Goal: Contribute content: Add original content to the website for others to see

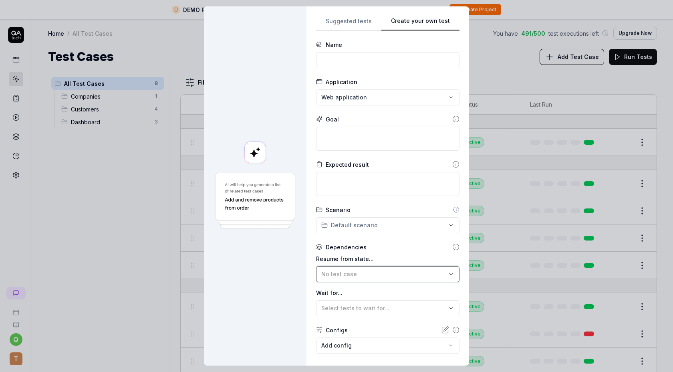
click at [326, 271] on span "No test case" at bounding box center [339, 273] width 36 height 7
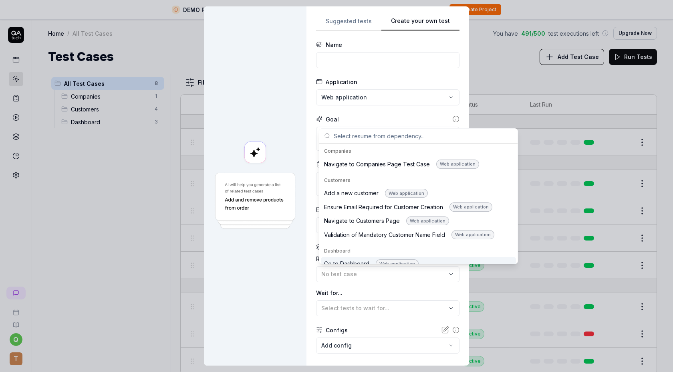
click at [325, 263] on div "Go to Dashboard Web application" at bounding box center [371, 263] width 95 height 9
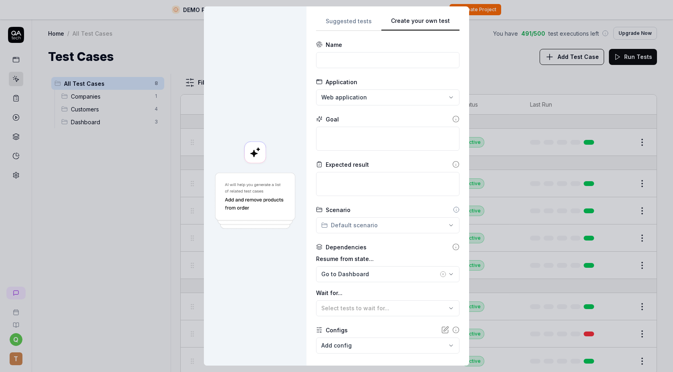
click at [300, 271] on div at bounding box center [255, 185] width 103 height 359
click at [453, 248] on icon at bounding box center [455, 246] width 7 height 7
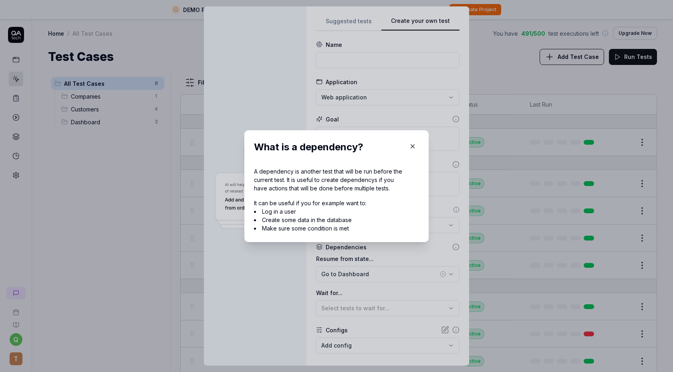
click at [415, 145] on icon "button" at bounding box center [412, 146] width 7 height 7
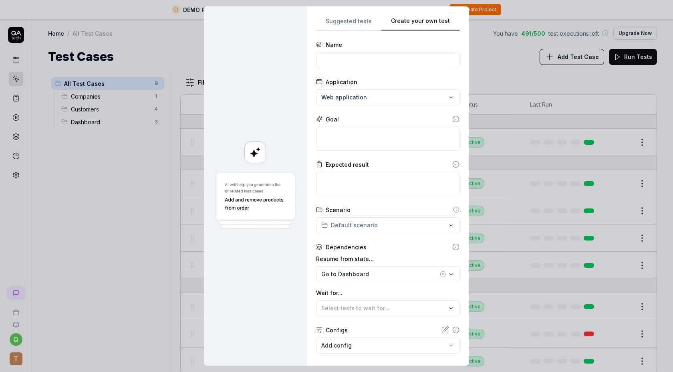
click at [353, 18] on div "**********" at bounding box center [336, 186] width 673 height 372
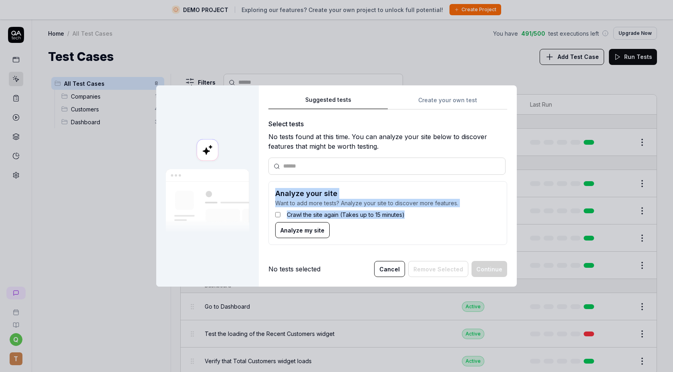
drag, startPoint x: 272, startPoint y: 190, endPoint x: 452, endPoint y: 213, distance: 182.1
click at [452, 213] on form "Analyze your site Want to add more tests? Analyze your site to discover more fe…" at bounding box center [387, 213] width 239 height 64
copy form "Analyze your site Want to add more tests? Analyze your site to discover more fe…"
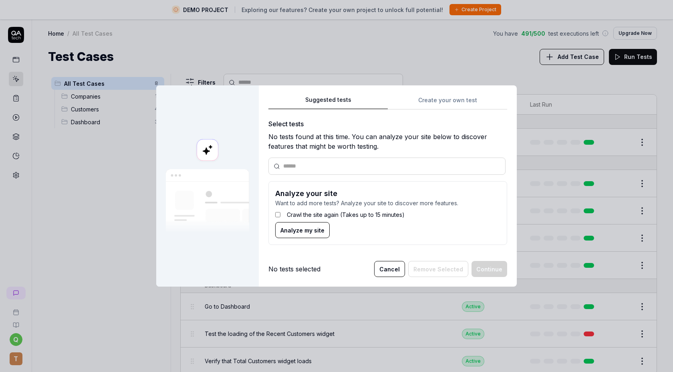
click at [355, 272] on div "No tests selected Cancel Remove Selected Continue" at bounding box center [387, 269] width 239 height 16
click at [424, 107] on div "Suggested tests Create your own test Select tests No tests found at this time. …" at bounding box center [387, 173] width 239 height 157
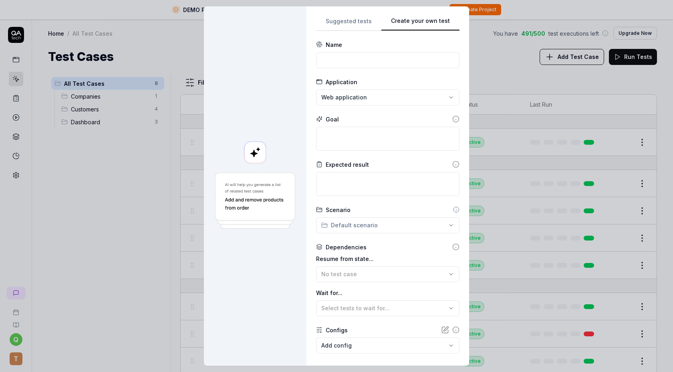
scroll to position [22, 0]
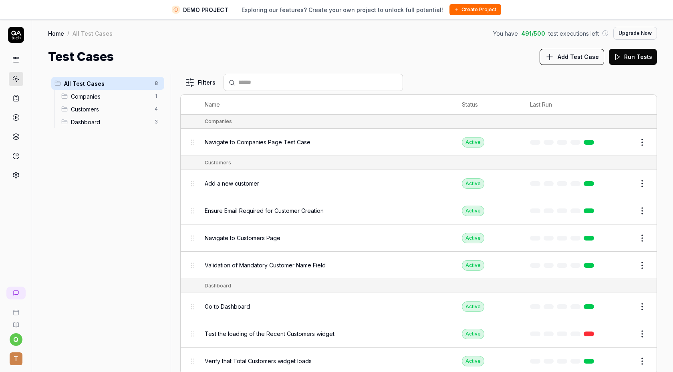
click at [58, 35] on link "Home" at bounding box center [56, 33] width 16 height 8
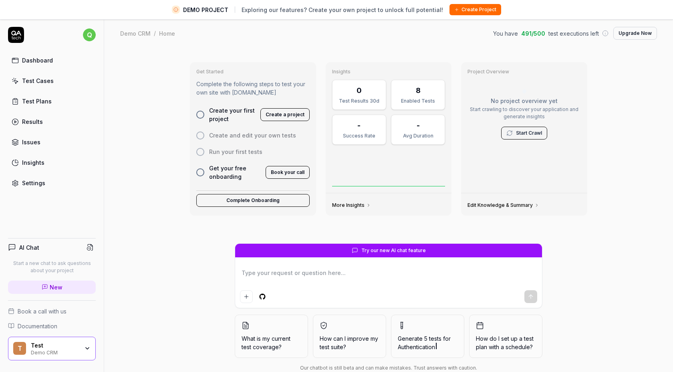
click at [455, 5] on button "Create Project" at bounding box center [475, 9] width 52 height 11
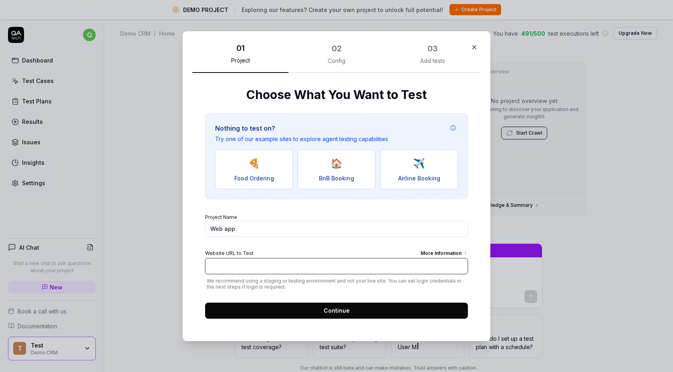
click at [348, 272] on input "Website URL to Test More Information" at bounding box center [336, 266] width 263 height 16
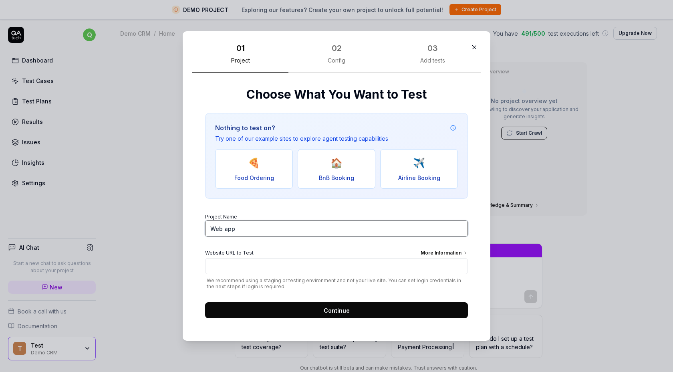
click at [360, 225] on input "Web app" at bounding box center [336, 228] width 263 height 16
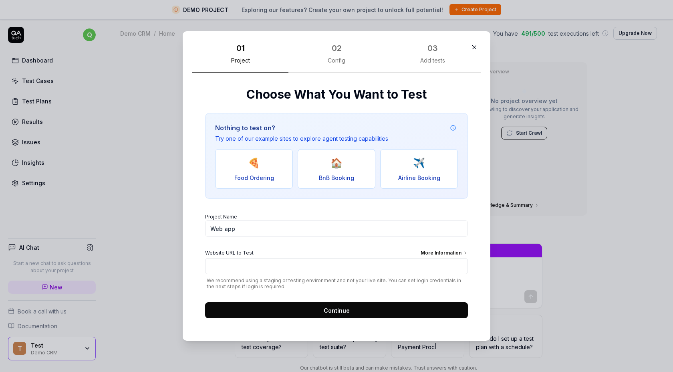
click at [348, 265] on input "Website URL to Test More Information" at bounding box center [336, 266] width 263 height 16
type textarea "*"
click at [348, 265] on input "Website URL to Test More Information" at bounding box center [336, 266] width 263 height 16
type input "[URL][DOMAIN_NAME]"
click at [336, 313] on span "Continue" at bounding box center [337, 310] width 26 height 8
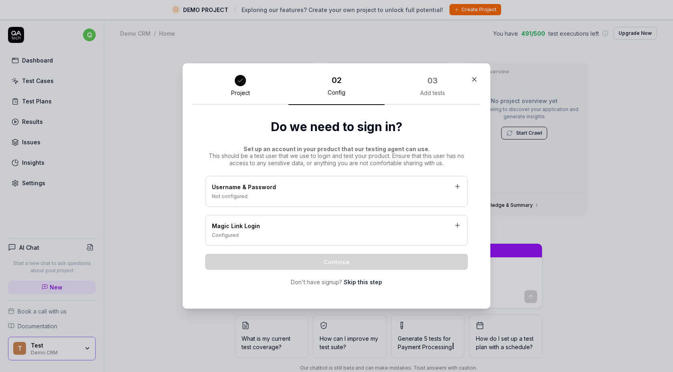
click at [370, 285] on link "Skip this step" at bounding box center [363, 281] width 38 height 8
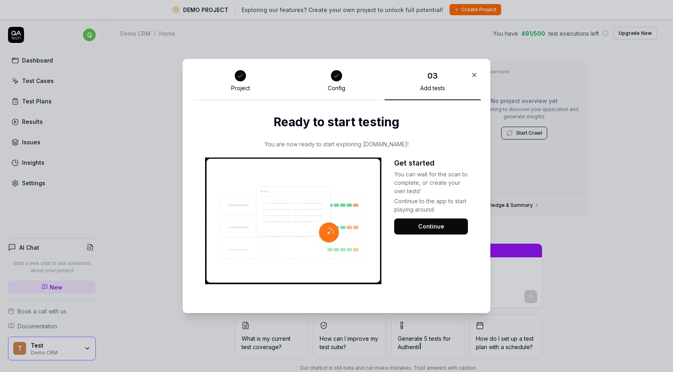
click at [423, 222] on button "Continue" at bounding box center [431, 226] width 74 height 16
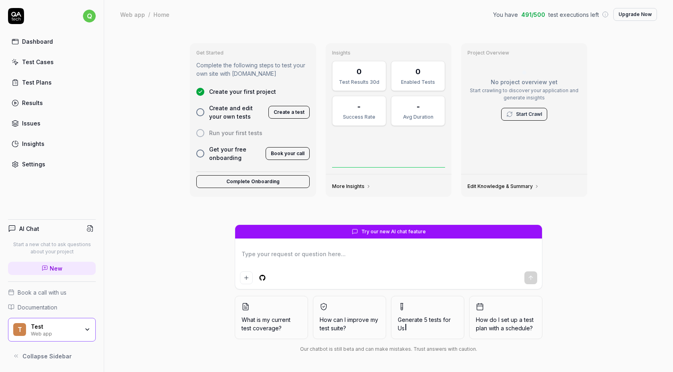
click at [68, 62] on link "Test Cases" at bounding box center [52, 62] width 88 height 16
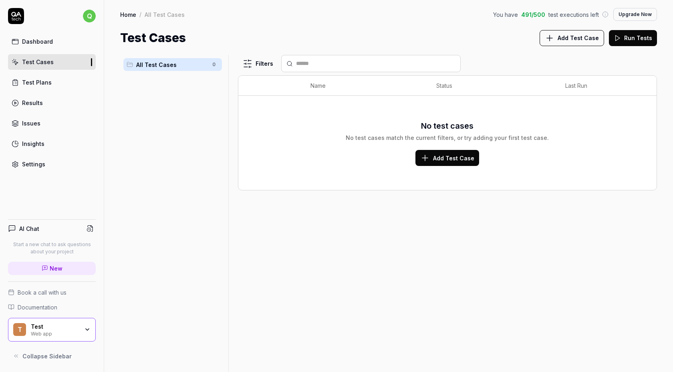
click at [429, 160] on icon at bounding box center [425, 158] width 10 height 10
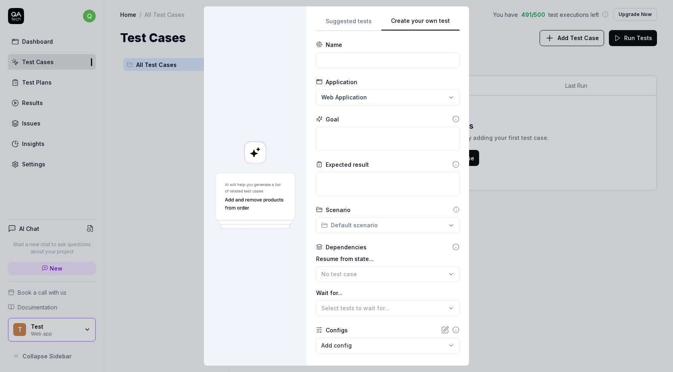
click at [432, 106] on div "**********" at bounding box center [387, 186] width 143 height 340
click at [341, 130] on textarea at bounding box center [387, 139] width 143 height 24
paste textarea ""Swedish site - The cookie disclaimer only shows once, i want you to click and …"
type textarea "*"
type textarea ""Swedish site - The cookie disclaimer only shows once, i want you to click and …"
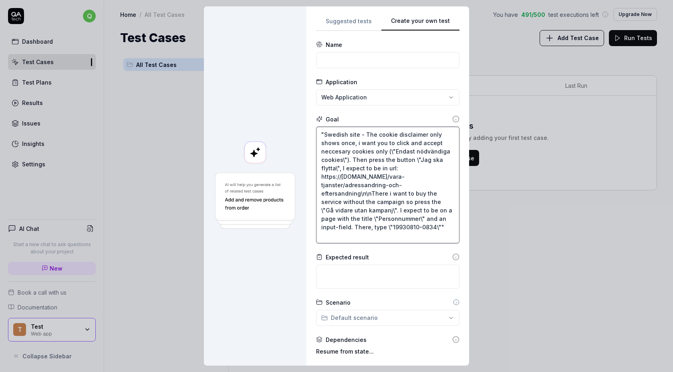
click at [328, 133] on textarea ""Swedish site - The cookie disclaimer only shows once, i want you to click and …" at bounding box center [387, 185] width 143 height 117
type textarea "*"
type textarea "Swedish site - The cookie disclaimer only shows once, i want you to click and a…"
click at [441, 229] on textarea "Swedish site - The cookie disclaimer only shows once, i want you to click and a…" at bounding box center [387, 185] width 143 height 117
type textarea "*"
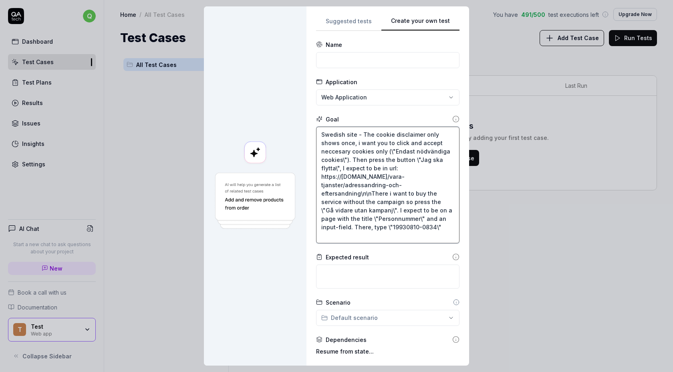
type textarea "Swedish site - The cookie disclaimer only shows once, i want you to click and a…"
click at [361, 286] on textarea at bounding box center [387, 276] width 143 height 24
type textarea "*"
type textarea "S"
type textarea "T"
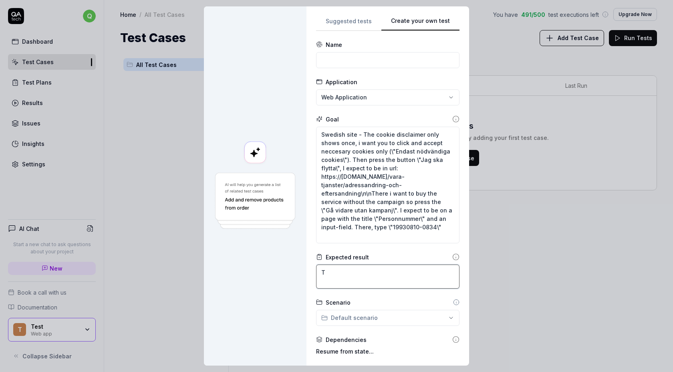
type textarea "*"
type textarea "To"
type textarea "*"
type textarea "To"
type textarea "*"
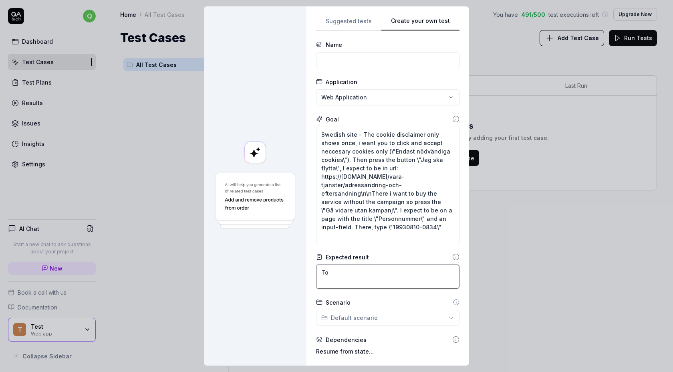
type textarea "To s"
type textarea "*"
type textarea "To se"
type textarea "*"
type textarea "To see"
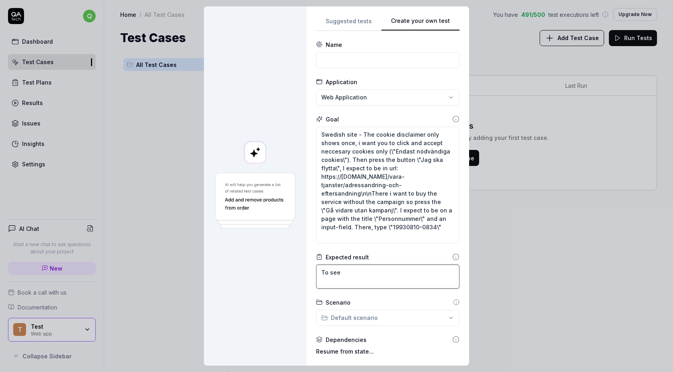
type textarea "*"
type textarea "To see"
type textarea "*"
type textarea "To see a"
type textarea "*"
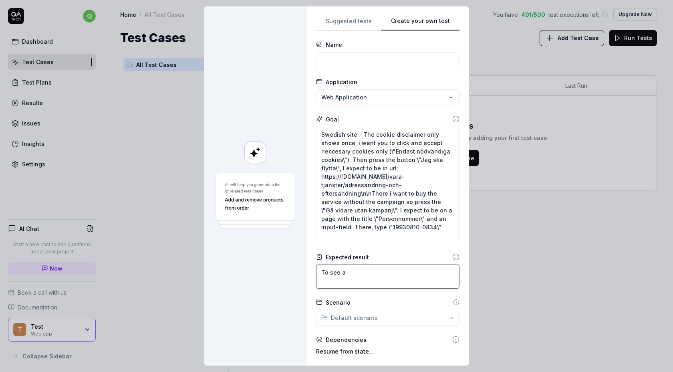
type textarea "To see a"
type textarea "*"
type textarea "To see a b"
type textarea "*"
type textarea "To see a bu"
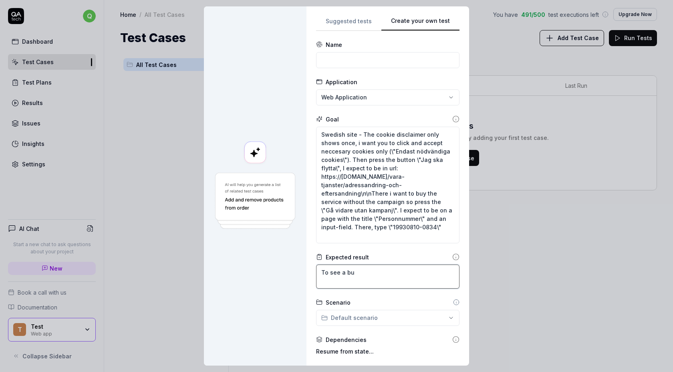
type textarea "*"
type textarea "To see a but"
type textarea "*"
type textarea "To see a butt"
type textarea "*"
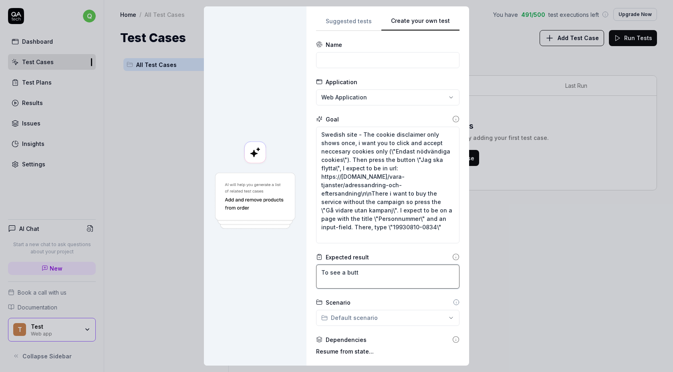
type textarea "To see a butto"
type textarea "*"
type textarea "To see a button"
type textarea "*"
type textarea "To see a button"
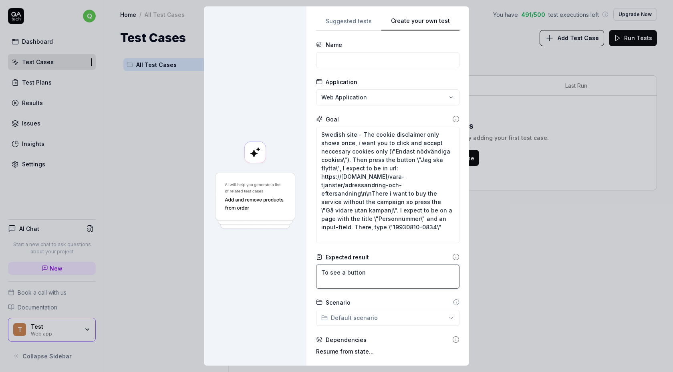
type textarea "*"
type textarea "To see a button ""
type textarea "*"
type textarea "To see a button "N"
type textarea "*"
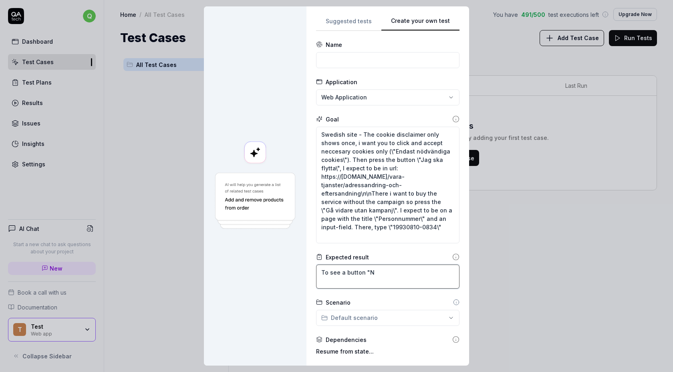
type textarea "To see a button "Nä"
type textarea "*"
type textarea "To see a button "Näs"
type textarea "*"
type textarea "To see a button "Näst"
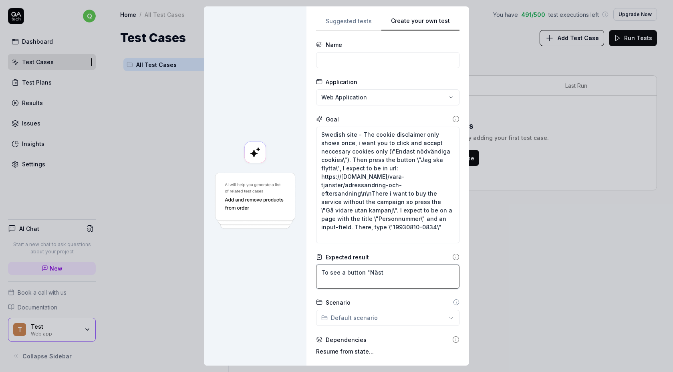
type textarea "*"
type textarea "To see a button "Nästa"
type textarea "*"
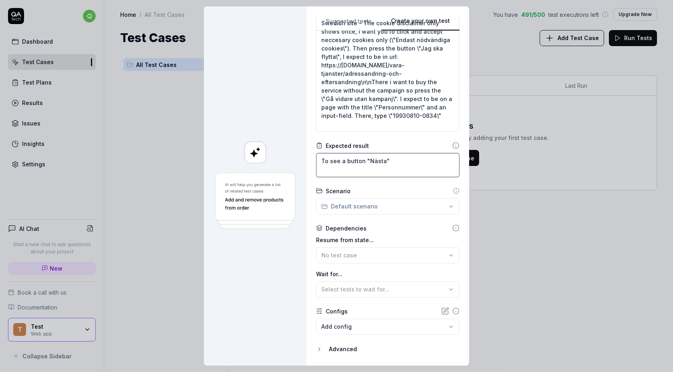
scroll to position [135, 0]
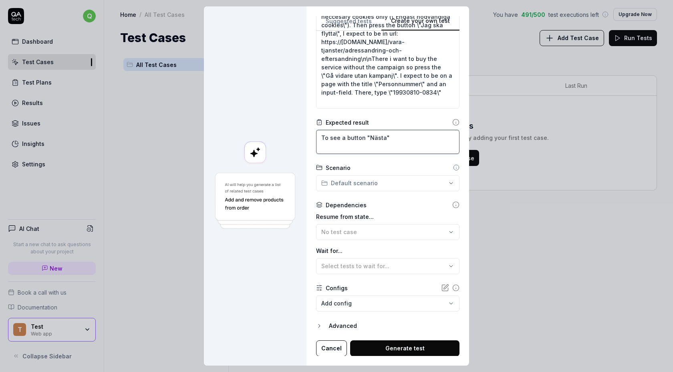
type textarea "To see a button "Nästa""
click at [390, 353] on button "Generate test" at bounding box center [404, 348] width 109 height 16
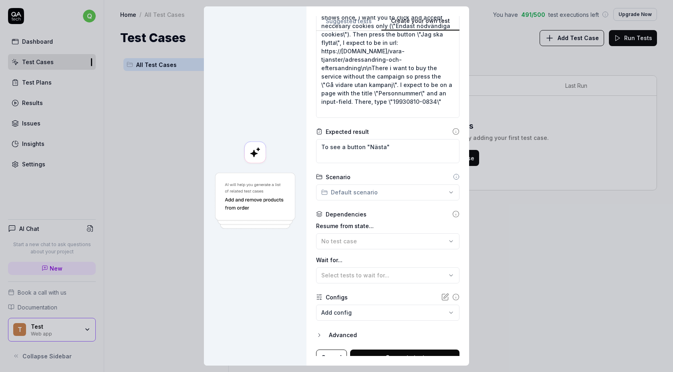
scroll to position [0, 0]
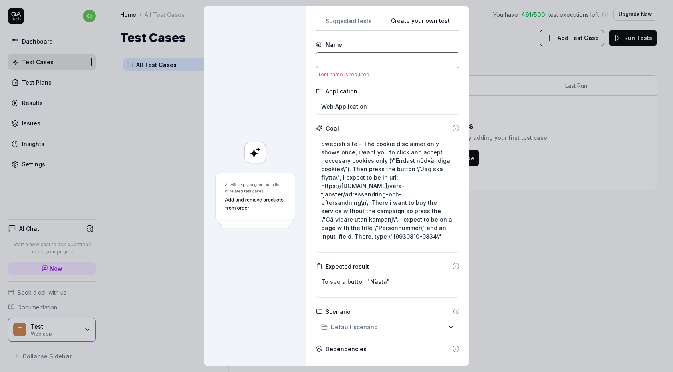
click at [373, 64] on input at bounding box center [387, 60] width 143 height 16
type textarea "*"
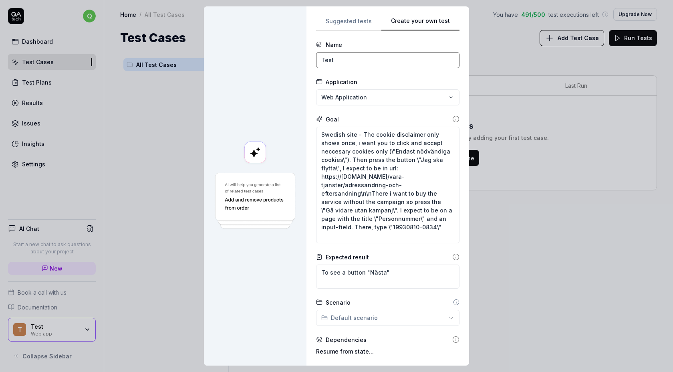
scroll to position [135, 0]
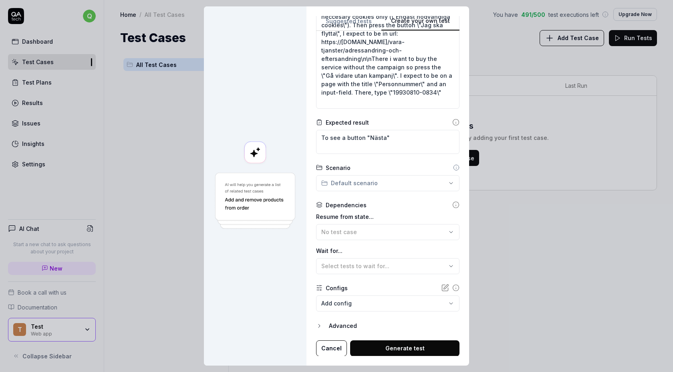
type input "Test"
click at [398, 348] on button "Generate test" at bounding box center [404, 348] width 109 height 16
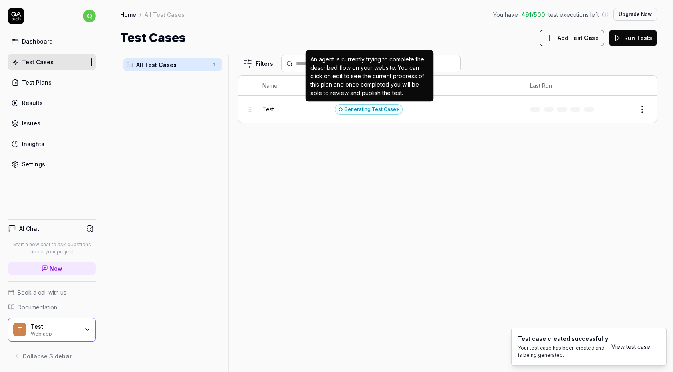
click at [378, 108] on div "Generating Test Case »" at bounding box center [369, 109] width 68 height 10
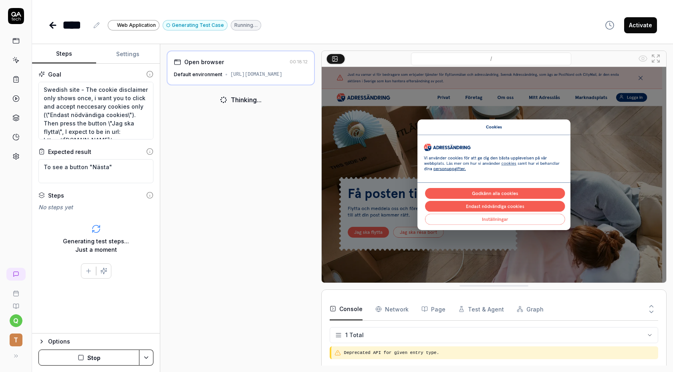
click at [394, 313] on Requests "Network" at bounding box center [391, 309] width 33 height 22
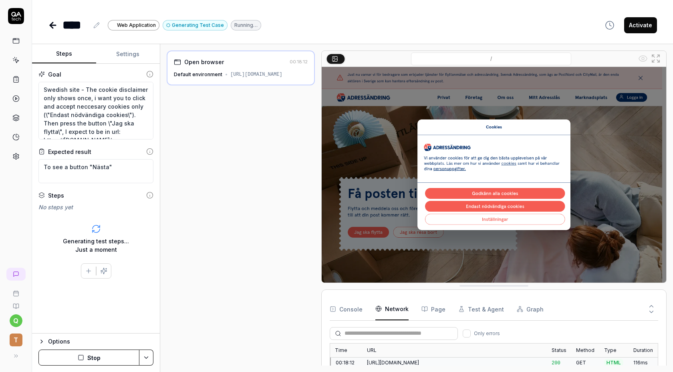
click at [433, 310] on button "Page" at bounding box center [433, 309] width 24 height 22
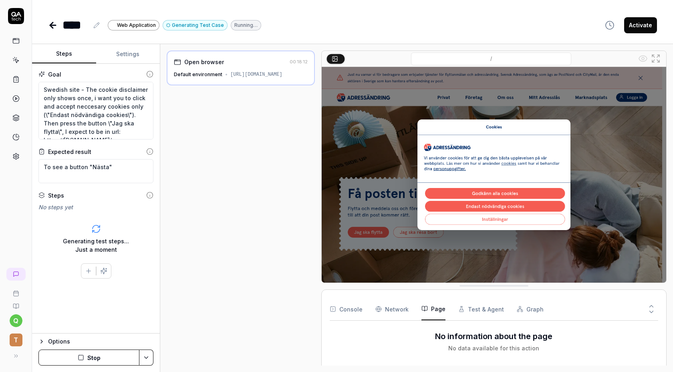
click at [470, 312] on button "Test & Agent" at bounding box center [481, 309] width 46 height 22
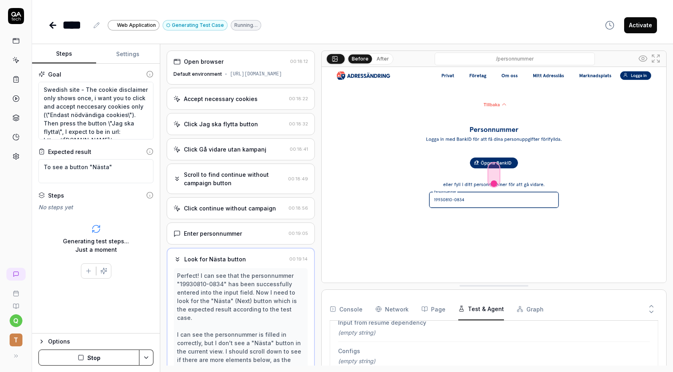
click at [252, 110] on div "Accept necessary cookies 00:18:22" at bounding box center [241, 99] width 148 height 22
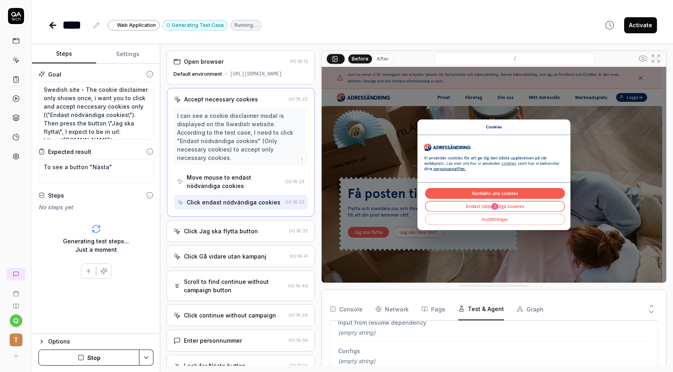
click at [265, 227] on div "Click Jag ska flytta button" at bounding box center [229, 231] width 112 height 8
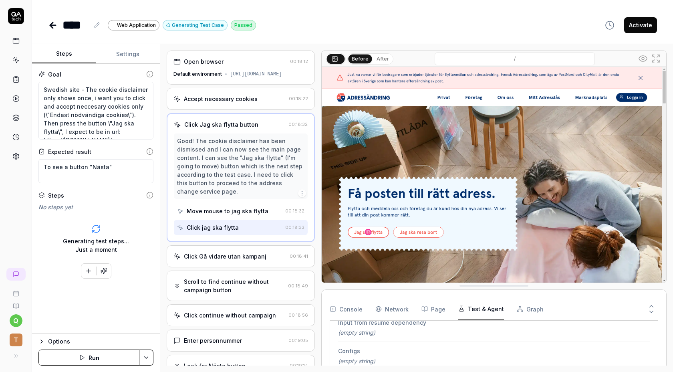
click at [243, 215] on div "Move mouse to jag ska flytta" at bounding box center [228, 211] width 82 height 8
click at [244, 228] on div "Click jag ska flytta" at bounding box center [229, 227] width 105 height 15
click at [243, 259] on div "Click Gå vidare utan kampanj" at bounding box center [225, 256] width 82 height 8
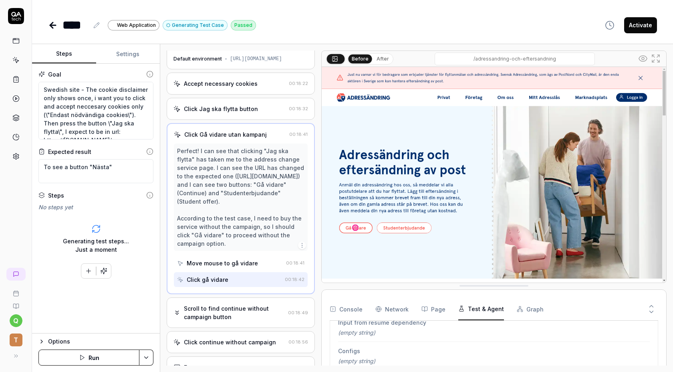
scroll to position [21, 0]
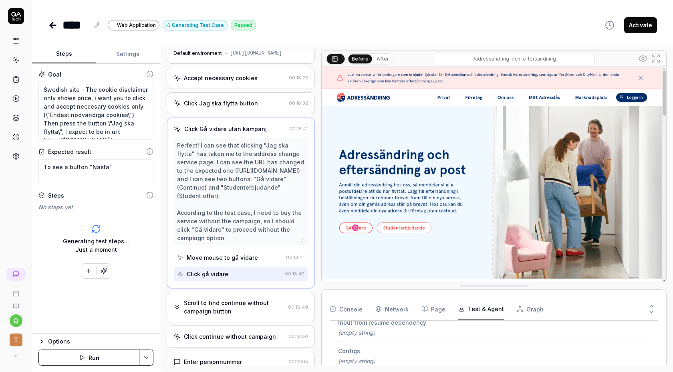
click at [241, 261] on div "Move mouse to gå vidare" at bounding box center [222, 257] width 71 height 8
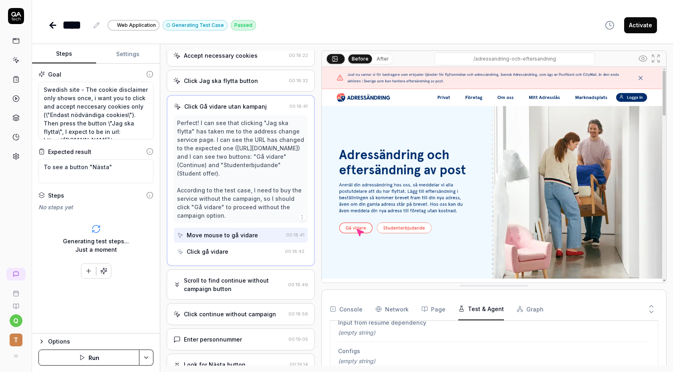
click at [241, 259] on div "Click gå vidare" at bounding box center [229, 251] width 105 height 15
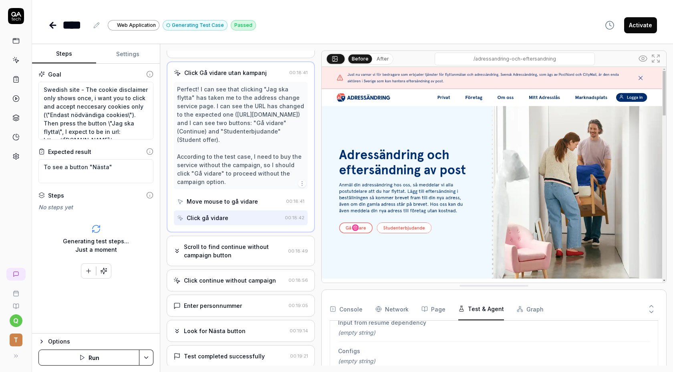
scroll to position [136, 0]
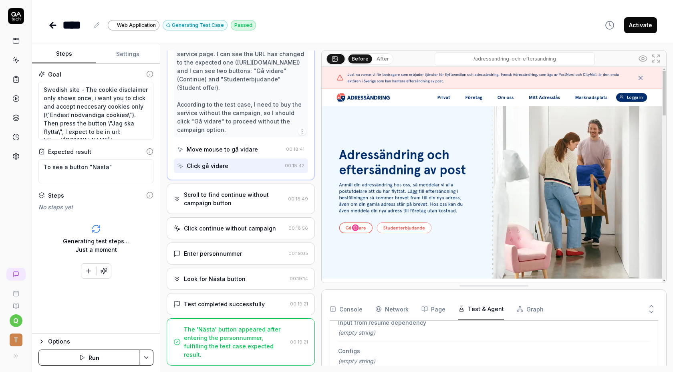
click at [234, 340] on div "The 'Nästa' button appeared after entering the personnummer, fulfilling the tes…" at bounding box center [235, 342] width 103 height 34
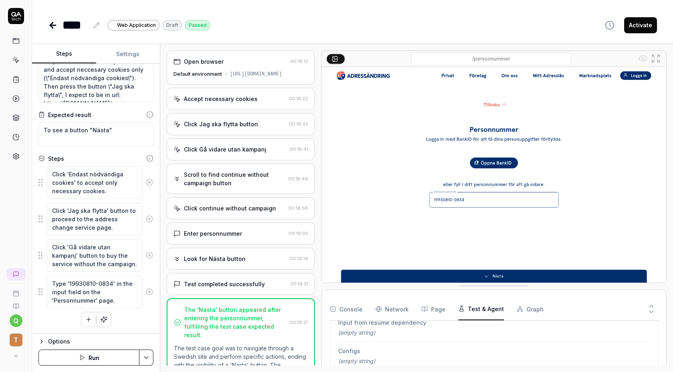
scroll to position [0, 0]
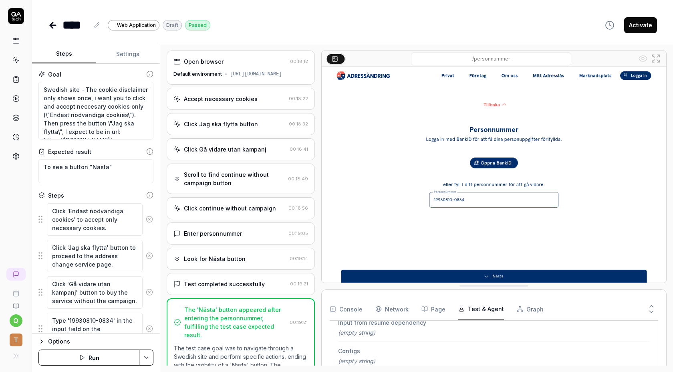
click at [120, 51] on button "Settings" at bounding box center [128, 53] width 64 height 19
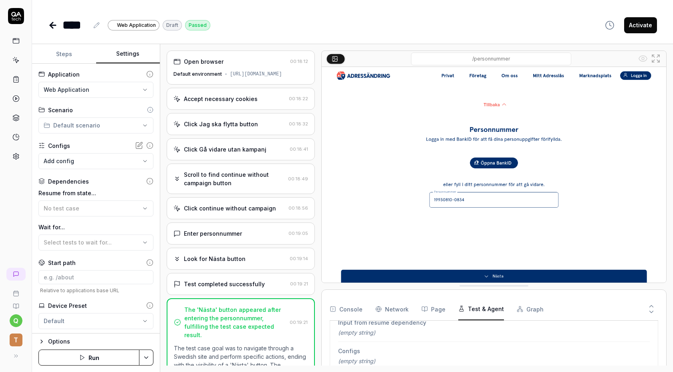
click at [75, 53] on button "Steps" at bounding box center [64, 53] width 64 height 19
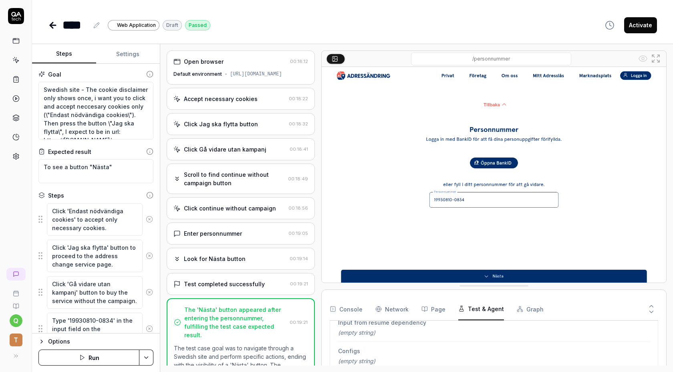
click at [17, 47] on link at bounding box center [16, 41] width 14 height 14
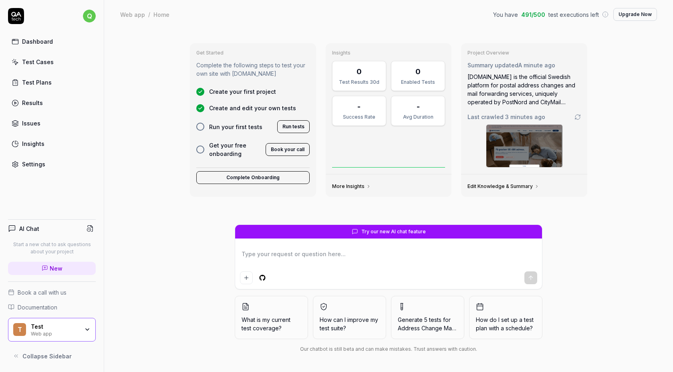
click at [55, 65] on link "Test Cases" at bounding box center [52, 62] width 88 height 16
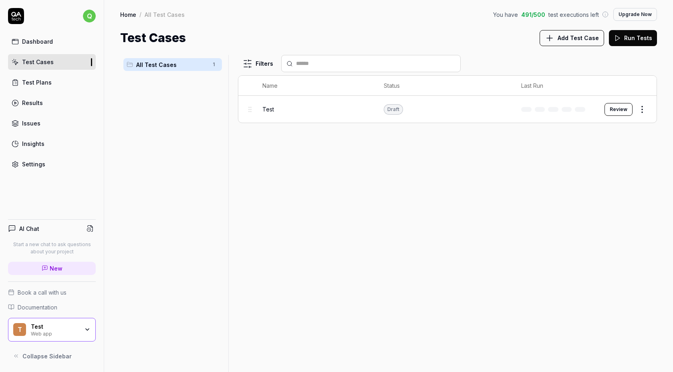
click at [355, 108] on div "Test" at bounding box center [315, 109] width 106 height 8
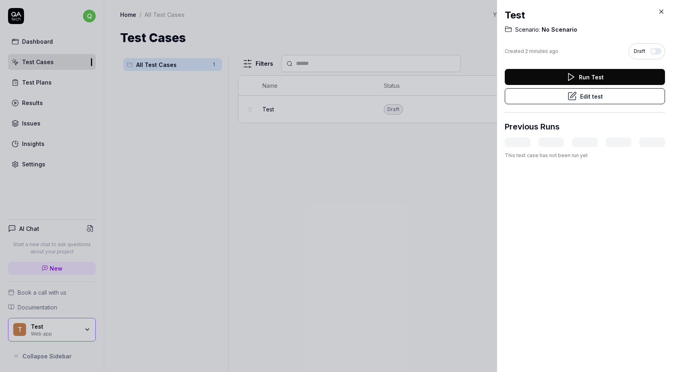
click at [585, 96] on button "Edit test" at bounding box center [585, 96] width 160 height 16
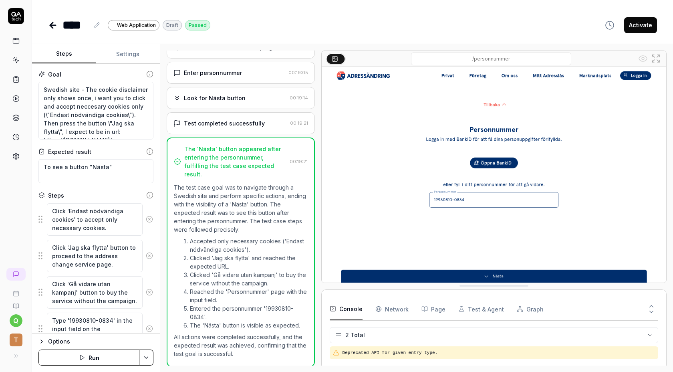
scroll to position [37, 0]
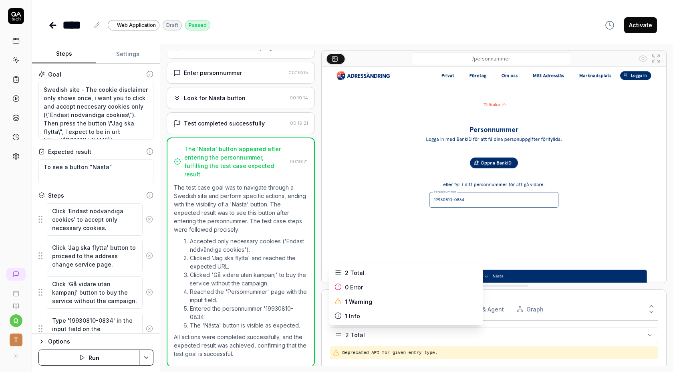
click at [351, 335] on html "q T **** Web Application Draft Passed Activate Steps Settings Goal Swedish site…" at bounding box center [336, 186] width 673 height 372
click at [356, 336] on html "q T **** Web Application Draft Passed Activate Steps Settings Goal Swedish site…" at bounding box center [336, 186] width 673 height 372
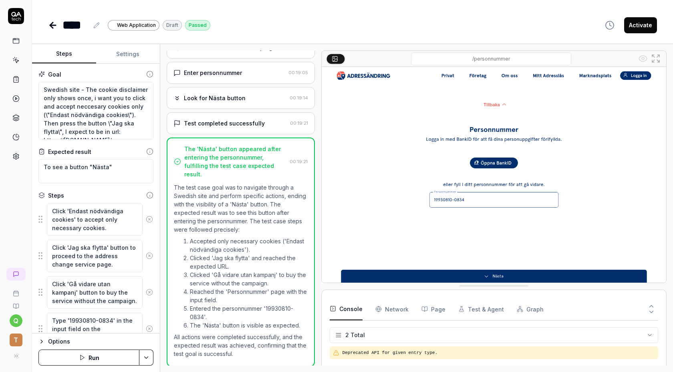
click at [387, 305] on Requests "Network" at bounding box center [391, 309] width 33 height 22
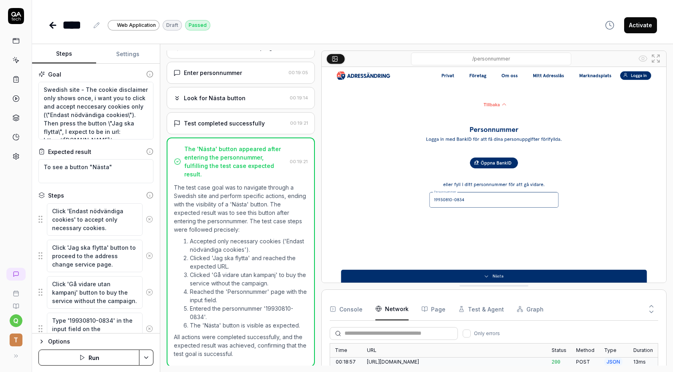
scroll to position [195, 0]
click at [430, 308] on button "Page" at bounding box center [433, 309] width 24 height 22
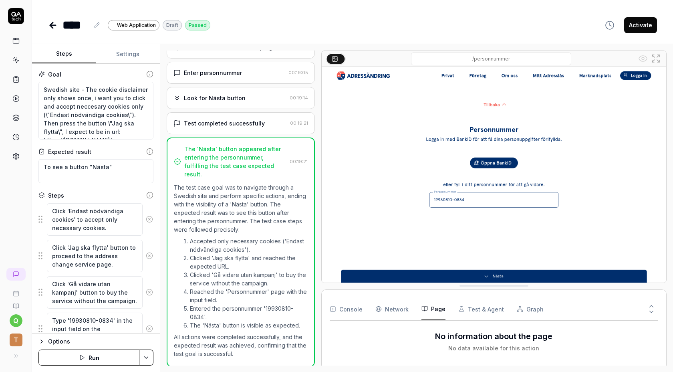
click at [466, 301] on button "Test & Agent" at bounding box center [481, 309] width 46 height 22
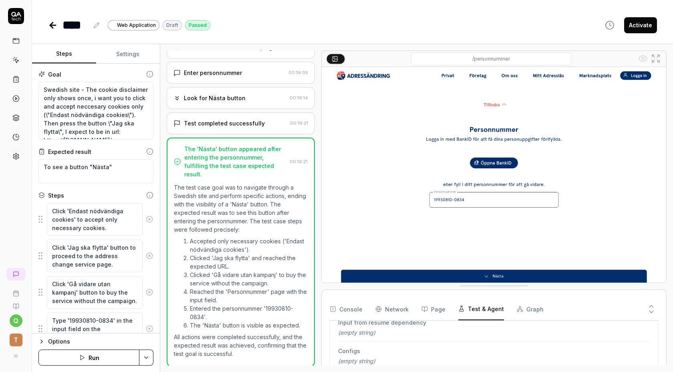
scroll to position [118, 0]
click at [527, 300] on button "Graph" at bounding box center [530, 309] width 27 height 22
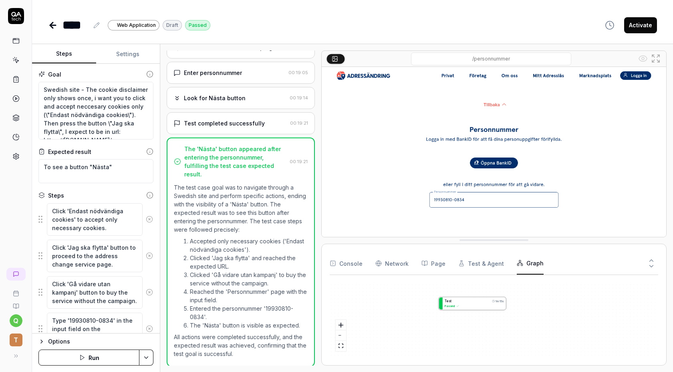
drag, startPoint x: 529, startPoint y: 288, endPoint x: 530, endPoint y: 230, distance: 57.7
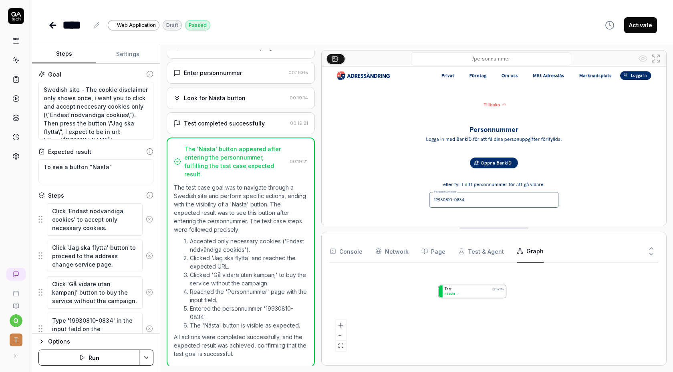
click at [477, 254] on button "Test & Agent" at bounding box center [481, 251] width 46 height 22
click at [438, 252] on button "Page" at bounding box center [433, 251] width 24 height 22
click at [401, 251] on Requests "Network" at bounding box center [391, 251] width 33 height 22
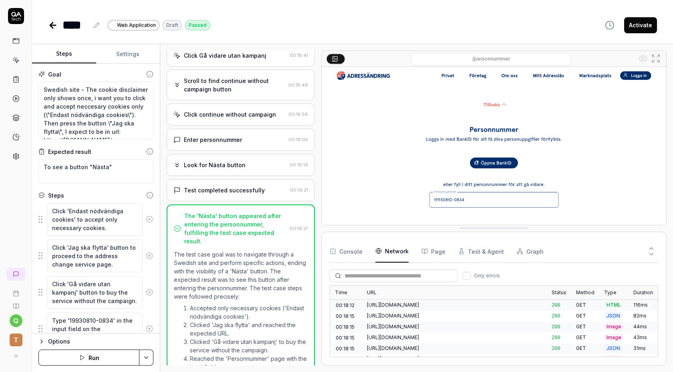
scroll to position [0, 0]
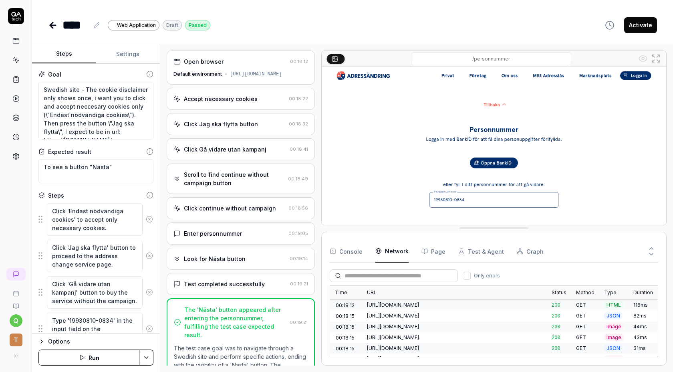
click at [233, 128] on div "Click Jag ska flytta button" at bounding box center [221, 124] width 74 height 8
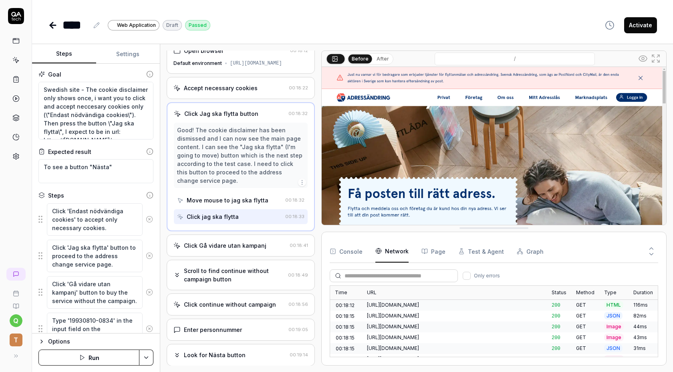
scroll to position [13, 0]
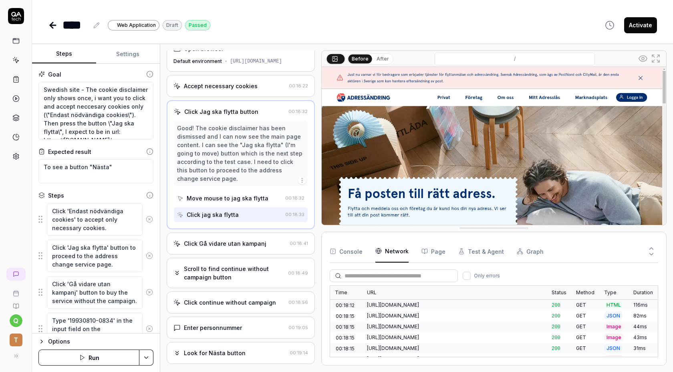
click at [233, 247] on div "Click Gå vidare utan kampanj" at bounding box center [225, 243] width 82 height 8
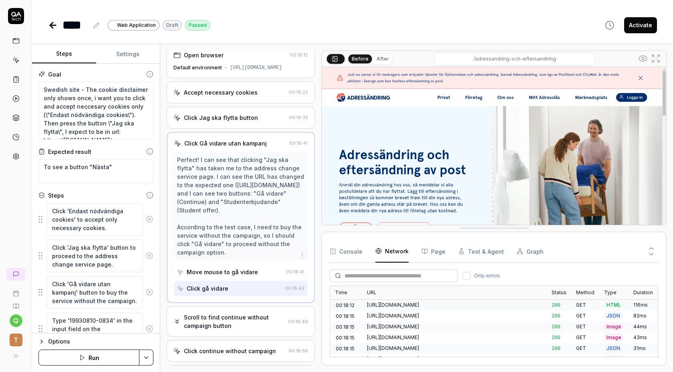
scroll to position [9, 0]
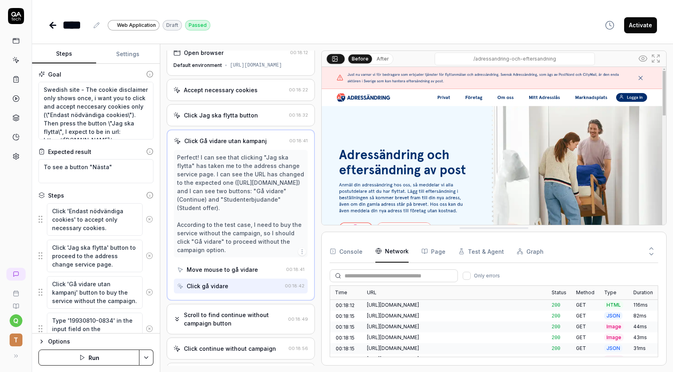
click at [209, 327] on div "Scroll to find continue without campaign button" at bounding box center [234, 318] width 101 height 17
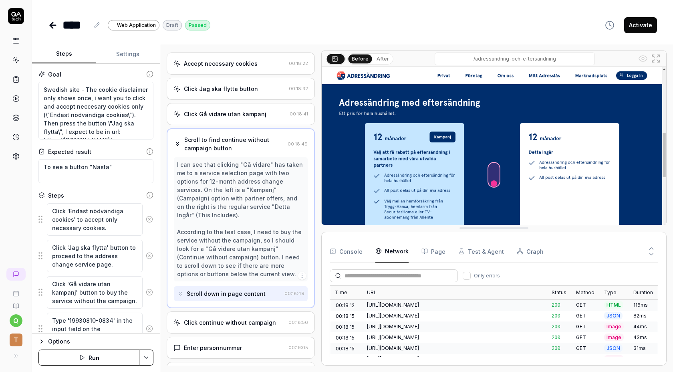
scroll to position [0, 0]
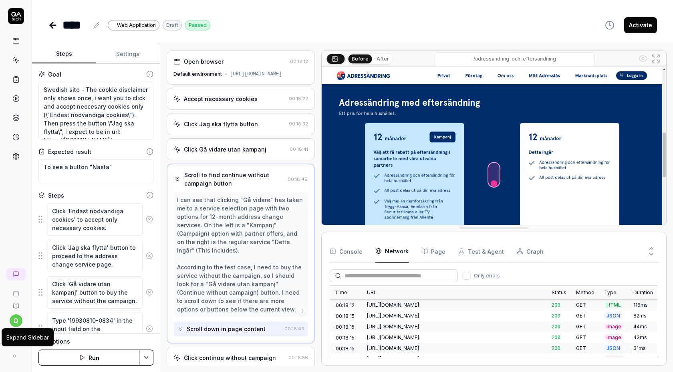
click at [16, 356] on icon at bounding box center [14, 355] width 6 height 6
type textarea "*"
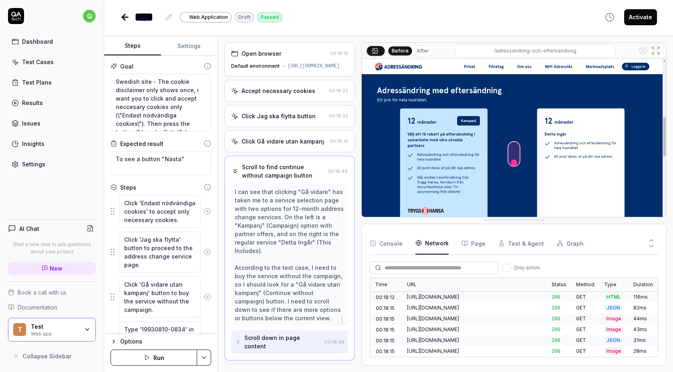
click at [418, 53] on button "After" at bounding box center [422, 50] width 19 height 9
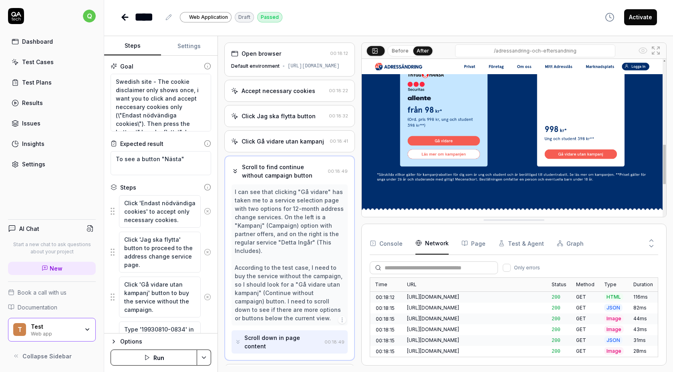
click at [400, 53] on button "Before" at bounding box center [399, 50] width 23 height 9
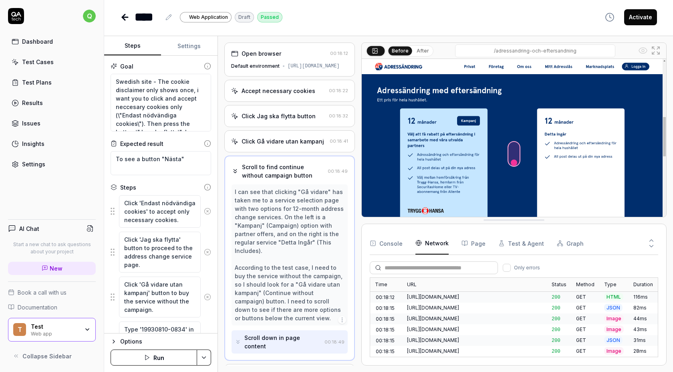
click at [287, 95] on div "Accept necessary cookies" at bounding box center [278, 90] width 74 height 8
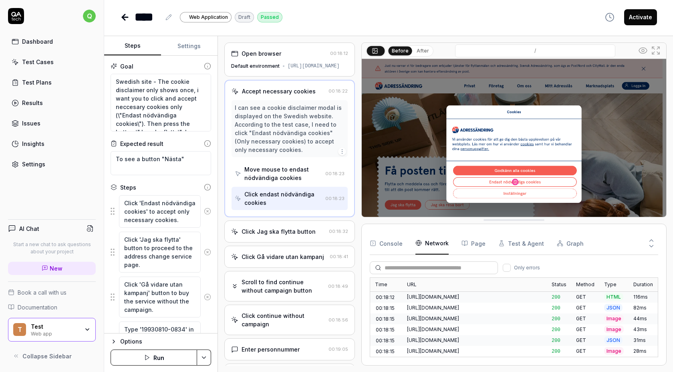
click at [416, 56] on div "Before After" at bounding box center [410, 50] width 46 height 11
click at [421, 51] on button "After" at bounding box center [422, 50] width 19 height 9
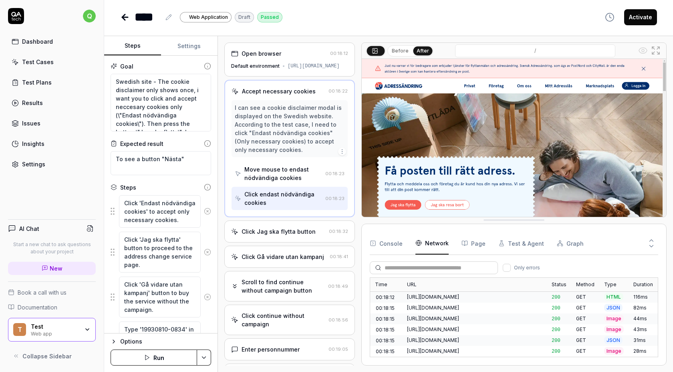
click at [404, 51] on button "Before" at bounding box center [399, 50] width 23 height 9
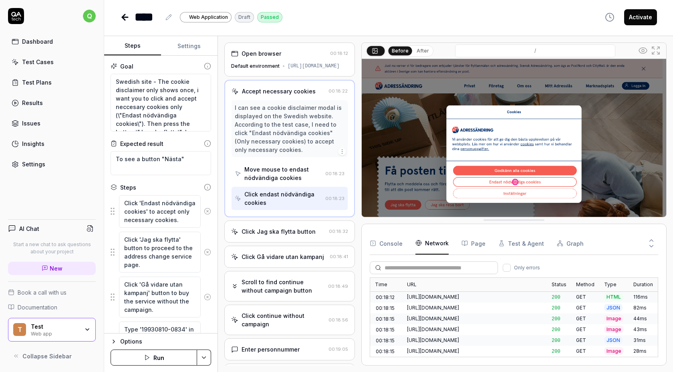
click at [268, 235] on div "Click Jag ska flytta button" at bounding box center [278, 231] width 74 height 8
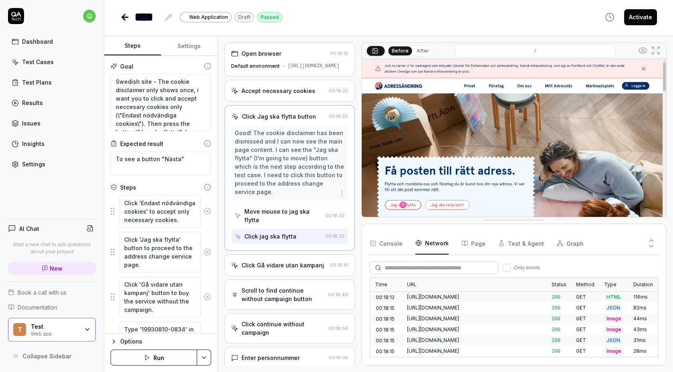
click at [380, 52] on button at bounding box center [376, 51] width 18 height 10
click at [424, 47] on button "After" at bounding box center [422, 50] width 19 height 9
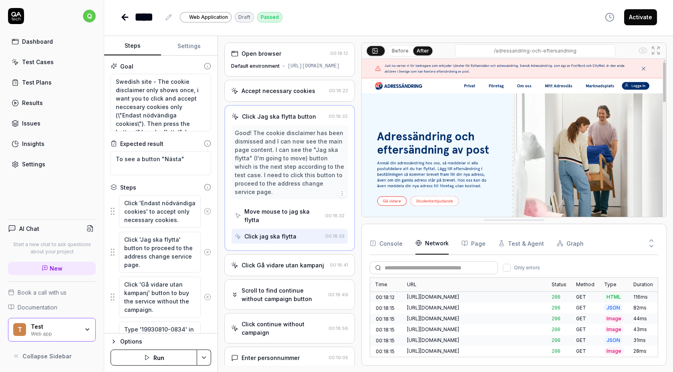
click at [399, 51] on button "Before" at bounding box center [399, 50] width 23 height 9
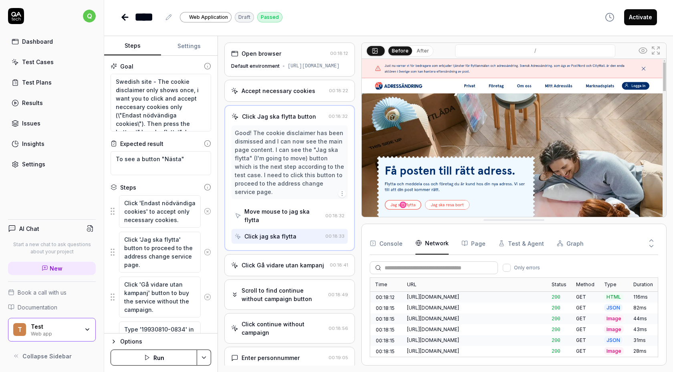
click at [426, 50] on button "After" at bounding box center [422, 50] width 19 height 9
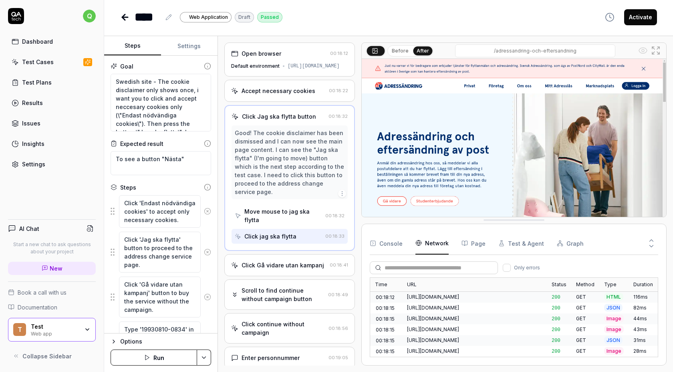
click at [404, 55] on button "Before" at bounding box center [399, 50] width 23 height 9
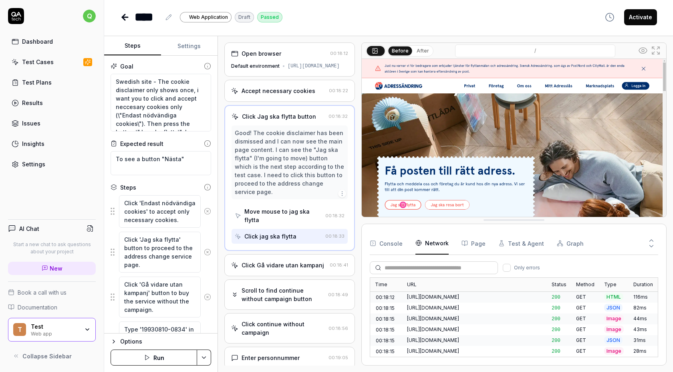
type textarea "*"
click at [306, 95] on div "Accept necessary cookies" at bounding box center [278, 90] width 74 height 8
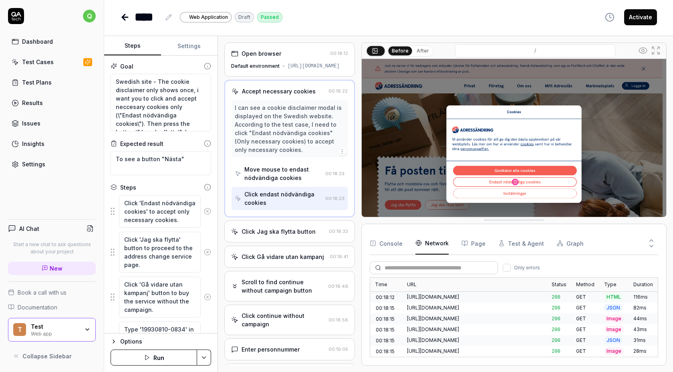
click at [287, 182] on div "Move mouse to endast nödvändiga cookies" at bounding box center [283, 173] width 78 height 17
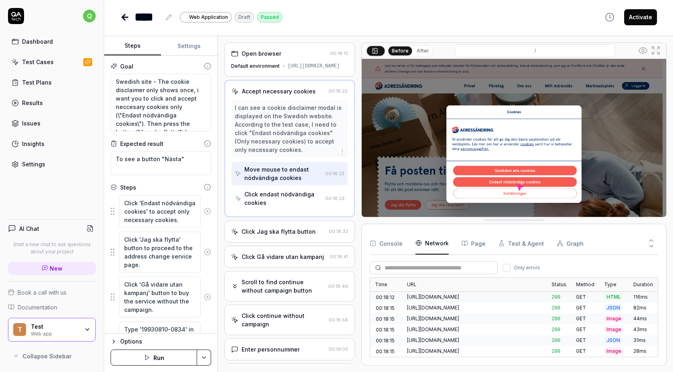
type textarea "*"
click at [289, 290] on div "Scroll to find continue without campaign button" at bounding box center [282, 285] width 83 height 17
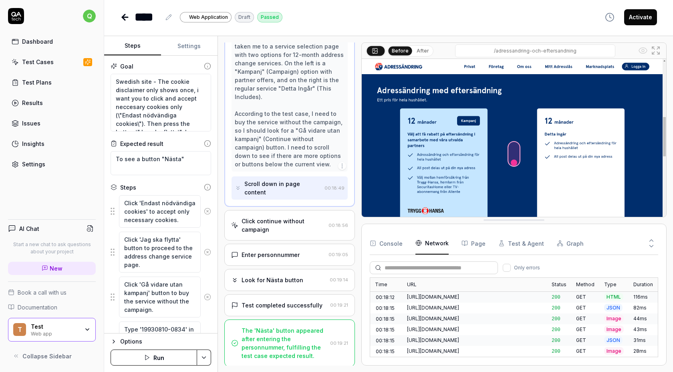
click at [293, 285] on div "Look for Nästa button 00:19:14" at bounding box center [289, 280] width 131 height 22
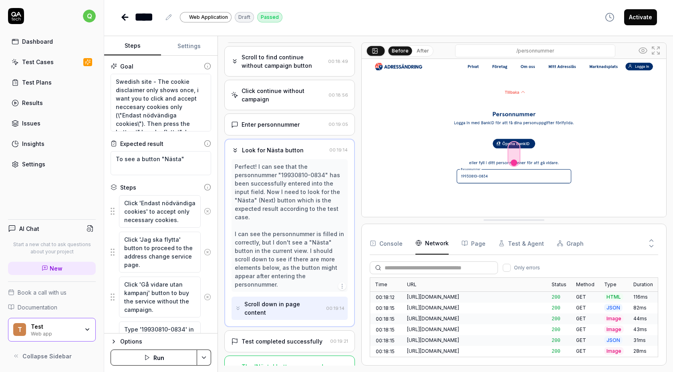
scroll to position [114, 0]
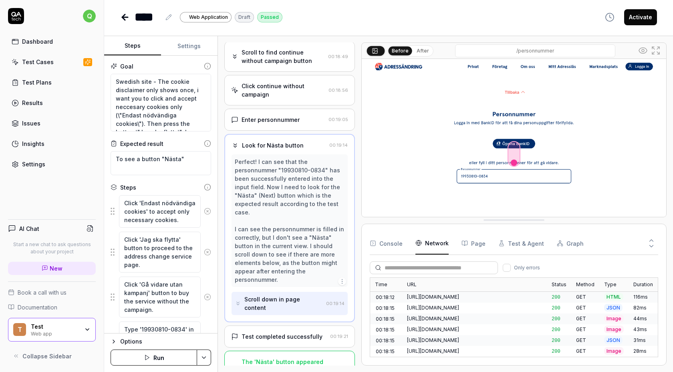
click at [288, 131] on div "Enter personnummer 00:19:05" at bounding box center [289, 120] width 131 height 22
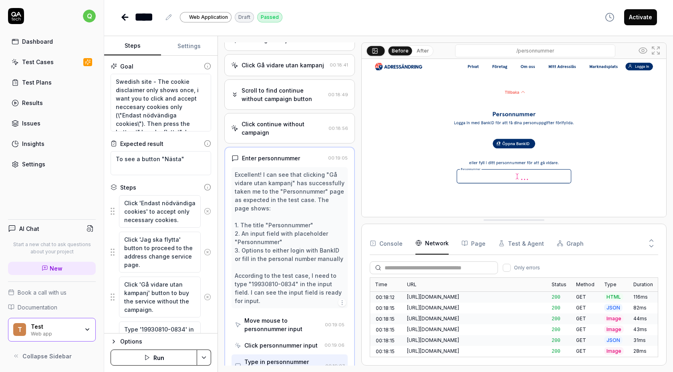
scroll to position [76, 0]
click at [294, 151] on div "Open browser 00:18:12 Default environment [URL][DOMAIN_NAME] Accept necessary c…" at bounding box center [289, 203] width 131 height 323
click at [294, 137] on div "Click continue without campaign" at bounding box center [283, 128] width 84 height 17
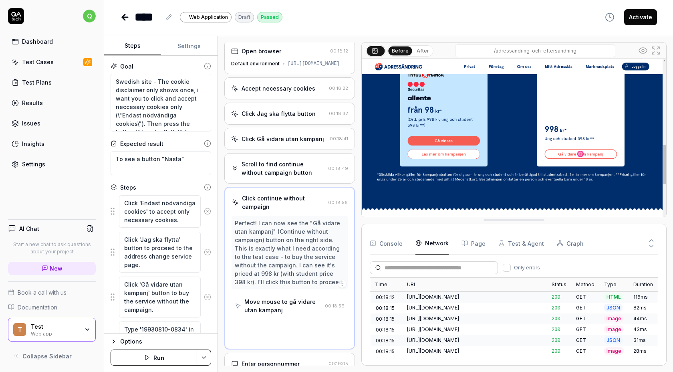
scroll to position [0, 0]
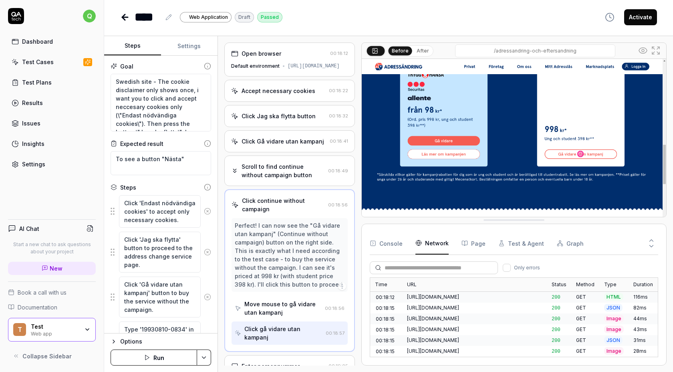
click at [285, 316] on div "Move mouse to gå vidare utan kampanj" at bounding box center [282, 308] width 77 height 17
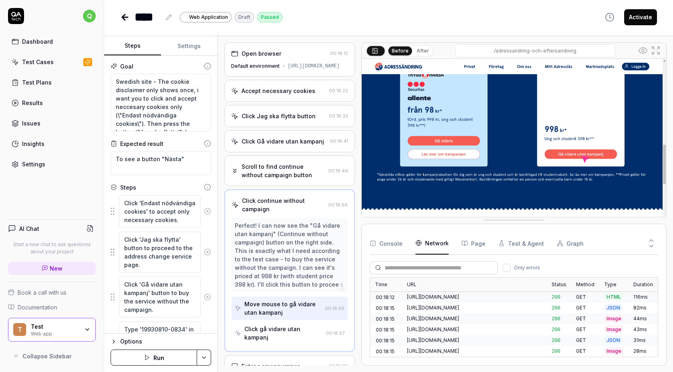
click at [284, 333] on div "Click gå vidare utan kampanj" at bounding box center [283, 332] width 78 height 17
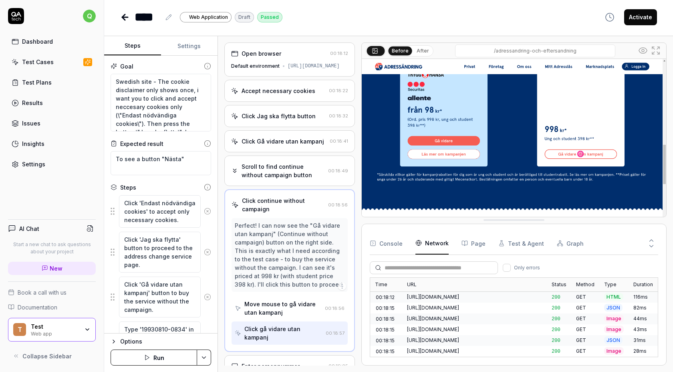
click at [297, 95] on div "Accept necessary cookies" at bounding box center [278, 90] width 74 height 8
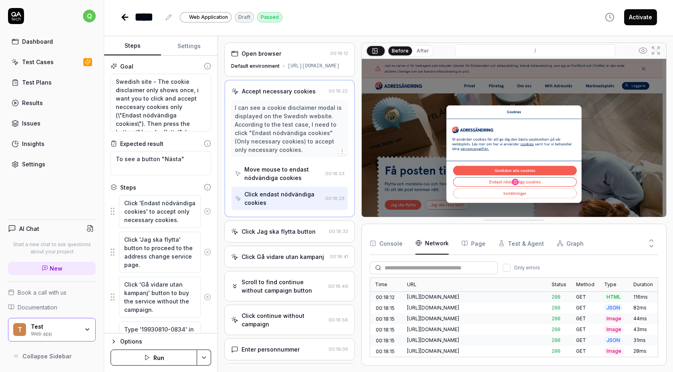
click at [277, 235] on div "Click Jag ska flytta button" at bounding box center [278, 231] width 74 height 8
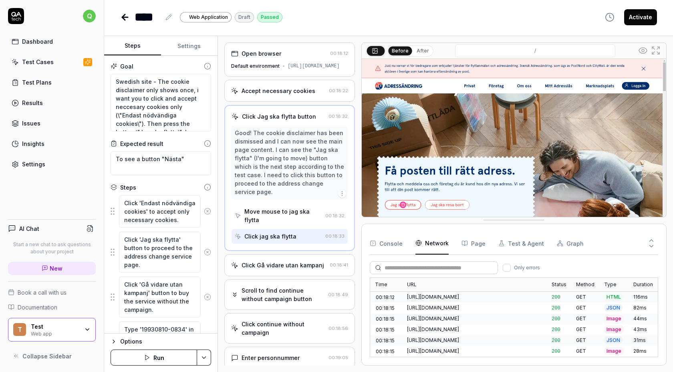
click at [275, 63] on div "Default environment [URL][DOMAIN_NAME]" at bounding box center [289, 65] width 117 height 7
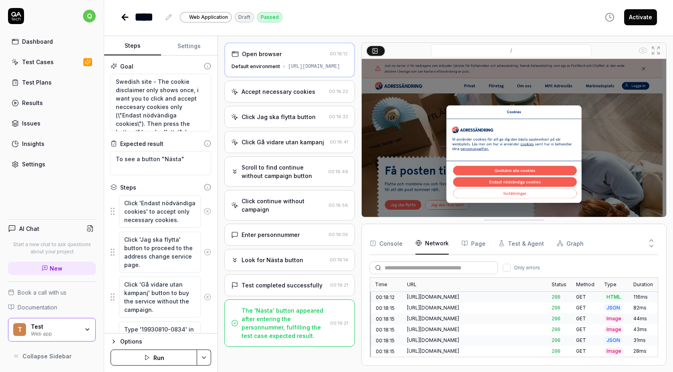
scroll to position [46, 0]
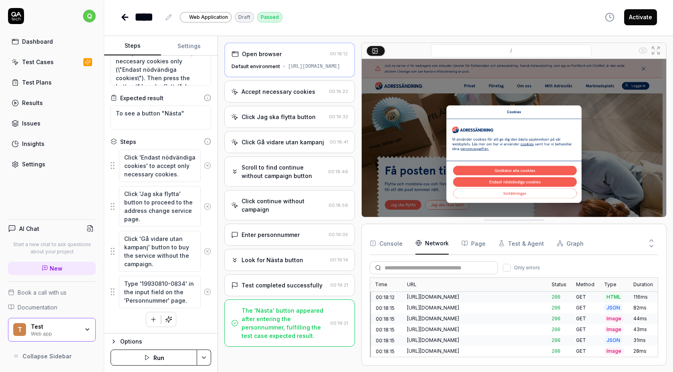
click at [266, 57] on div "Open browser" at bounding box center [262, 54] width 40 height 8
click at [277, 96] on div "Accept necessary cookies" at bounding box center [278, 91] width 74 height 8
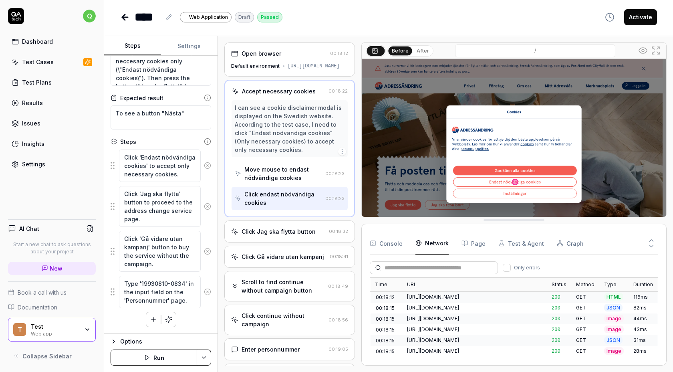
click at [300, 235] on div "Click Jag ska flytta button" at bounding box center [278, 231] width 74 height 8
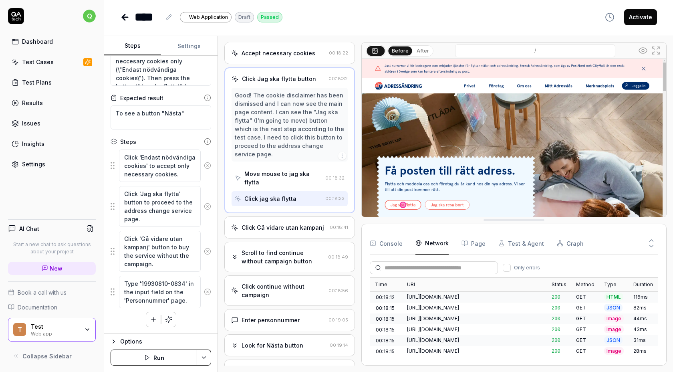
scroll to position [103, 0]
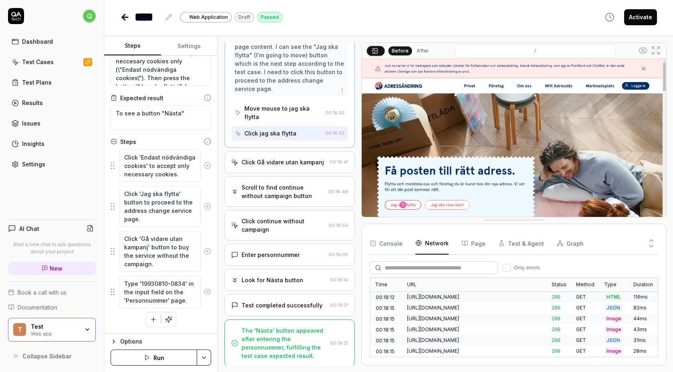
click at [207, 356] on html "q Dashboard Test Cases Test Plans Results Issues Insights Settings AI Chat Star…" at bounding box center [336, 186] width 673 height 372
click at [206, 356] on html "q Dashboard Test Cases Test Plans Results Issues Insights Settings AI Chat Star…" at bounding box center [336, 186] width 673 height 372
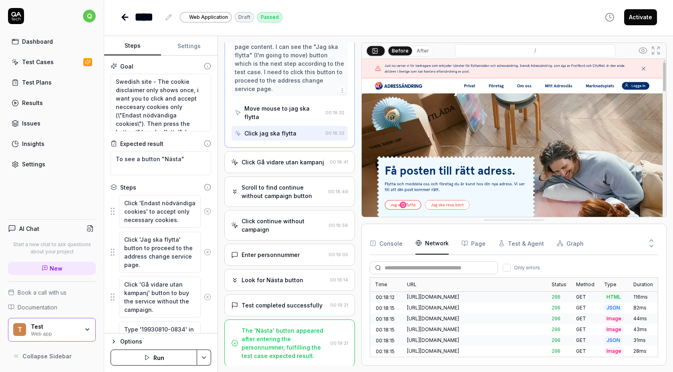
click at [186, 36] on button "Settings" at bounding box center [189, 45] width 57 height 19
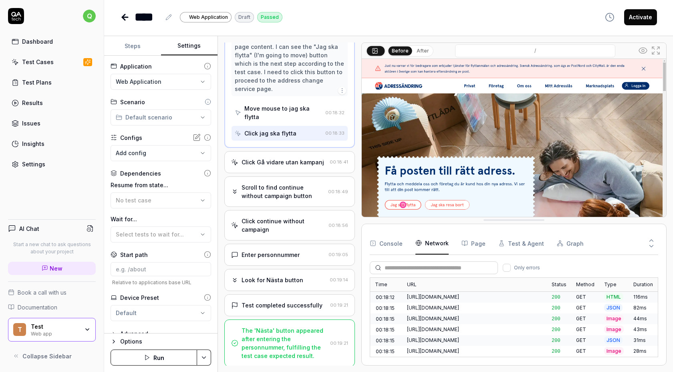
click at [182, 44] on button "Settings" at bounding box center [189, 45] width 57 height 19
click at [137, 44] on button "Steps" at bounding box center [132, 45] width 57 height 19
click at [183, 46] on button "Settings" at bounding box center [189, 45] width 57 height 19
click at [138, 45] on button "Steps" at bounding box center [132, 45] width 57 height 19
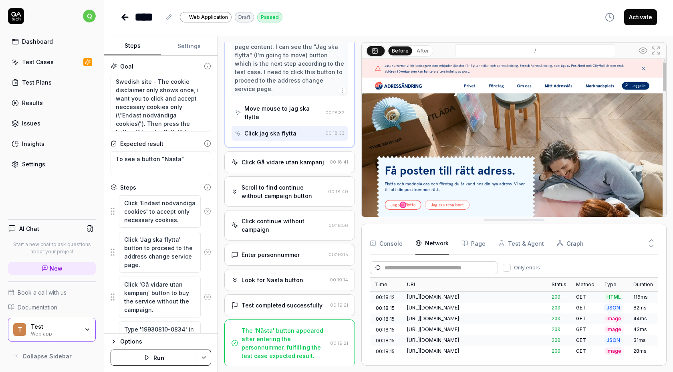
click at [182, 40] on button "Settings" at bounding box center [189, 45] width 57 height 19
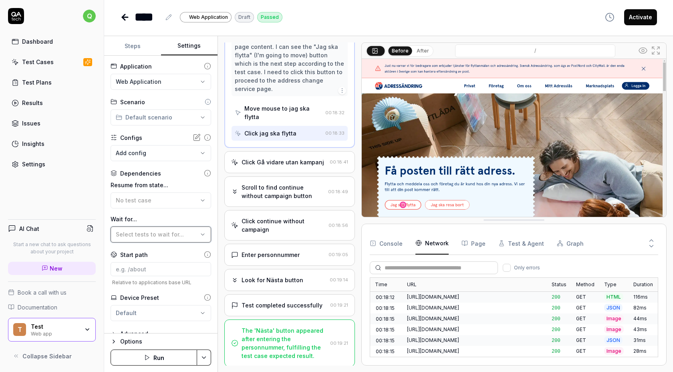
click at [153, 233] on span "Select tests to wait for..." at bounding box center [150, 234] width 68 height 7
type textarea "*"
click at [137, 42] on button "Steps" at bounding box center [132, 45] width 57 height 19
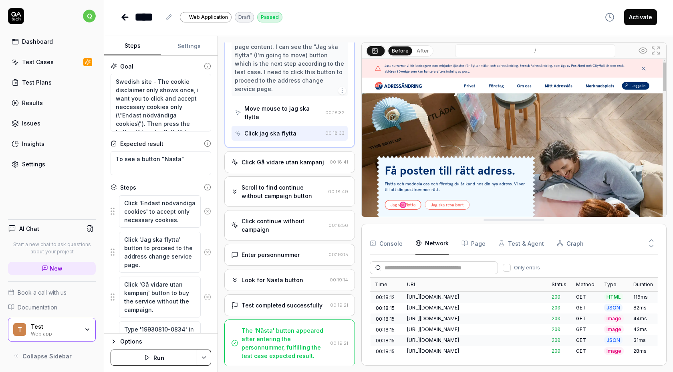
scroll to position [46, 0]
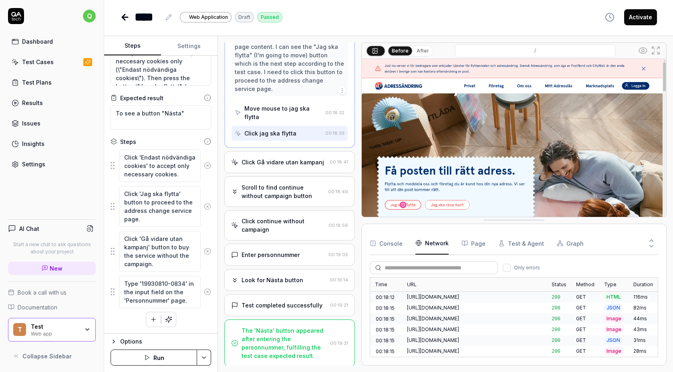
type textarea "*"
click at [143, 73] on textarea "Swedish site - The cookie disclaimer only shows once, i want you to click and a…" at bounding box center [161, 57] width 101 height 58
